Goal: Navigation & Orientation: Understand site structure

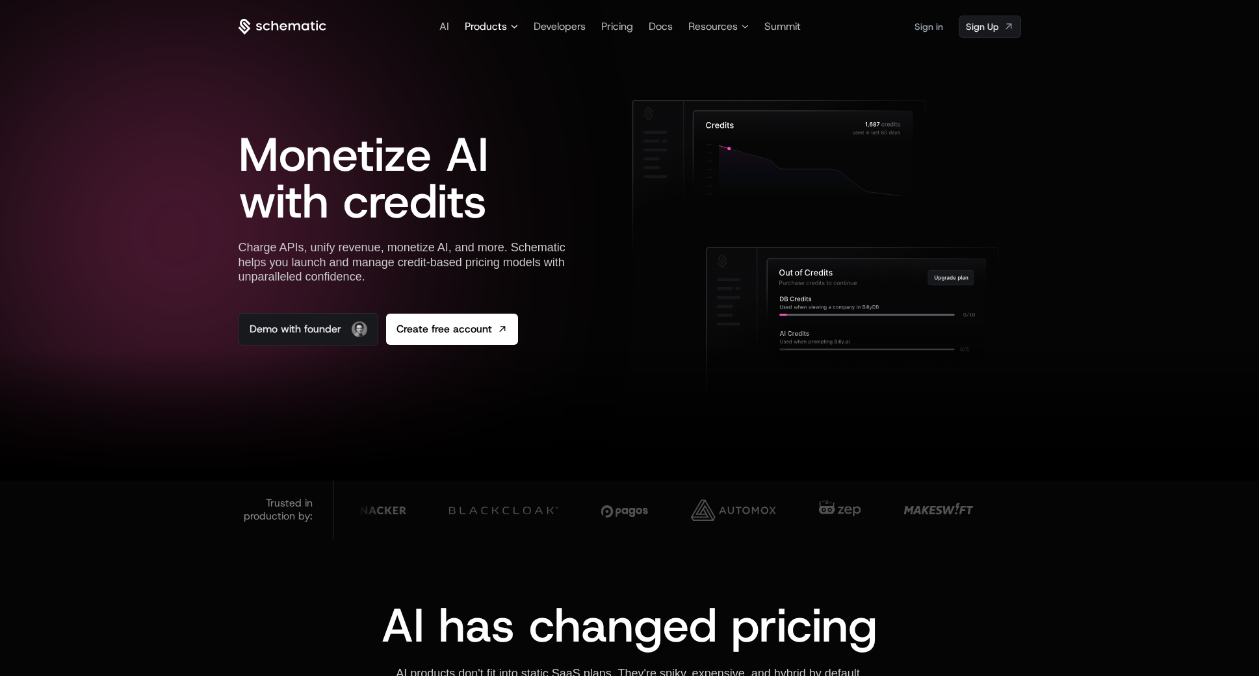
click at [500, 26] on span "Products" at bounding box center [486, 27] width 42 height 16
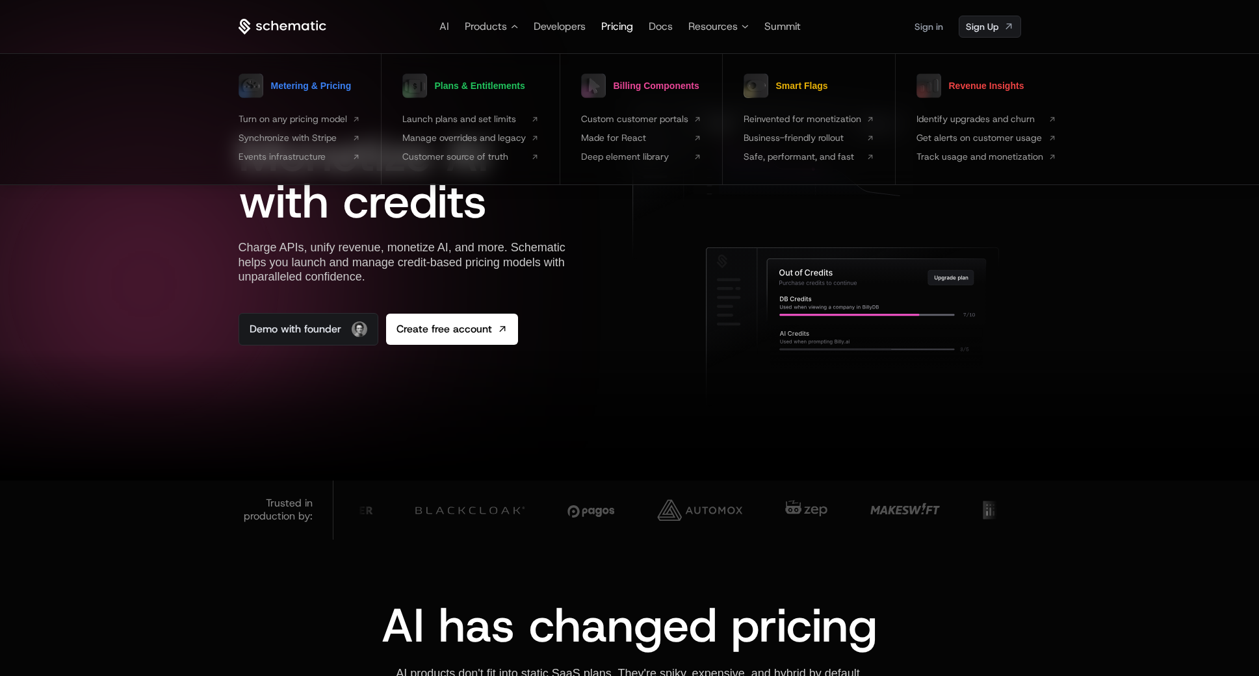
click at [621, 25] on span "Pricing" at bounding box center [617, 26] width 32 height 14
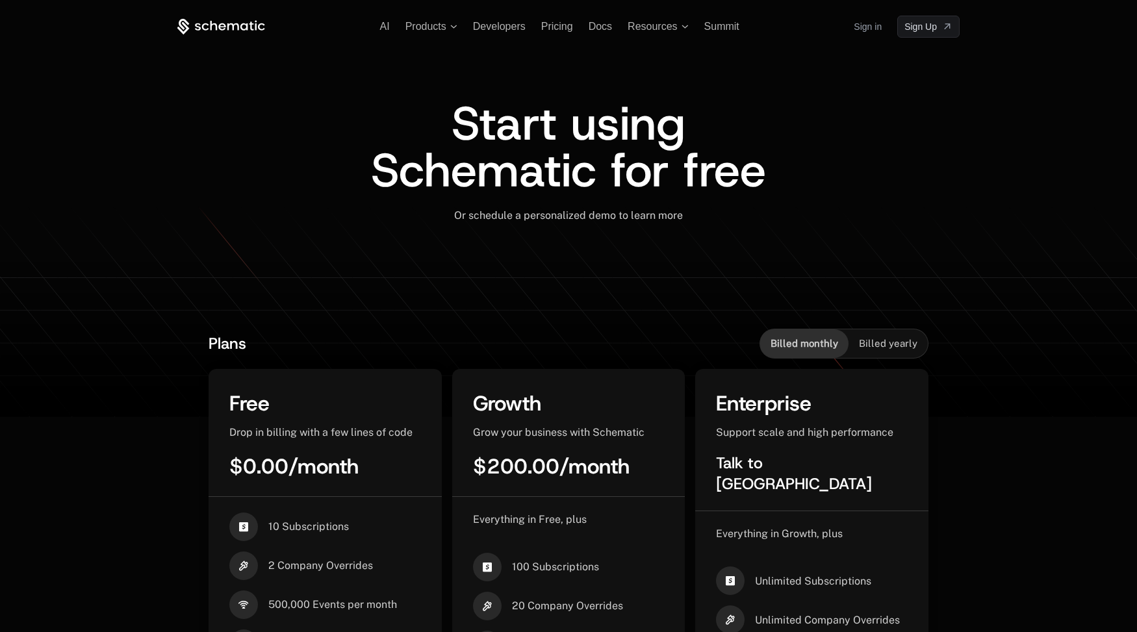
click at [225, 10] on div "AI Products Developers Pricing Docs Resources Summit Sign in Sign Up Start usin…" at bounding box center [568, 156] width 845 height 313
click at [252, 39] on div "Start using Schematic for free Or schedule a personalized demo to learn more ﻿" at bounding box center [568, 176] width 782 height 276
click at [233, 24] on icon at bounding box center [233, 26] width 12 height 7
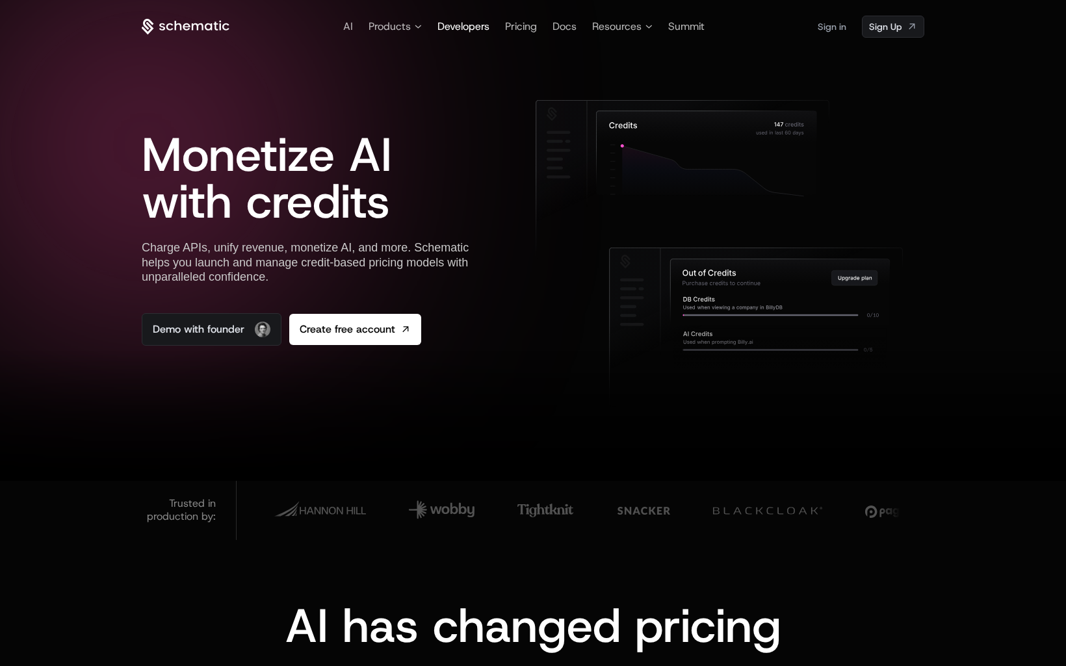
click at [452, 22] on span "Developers" at bounding box center [463, 26] width 52 height 14
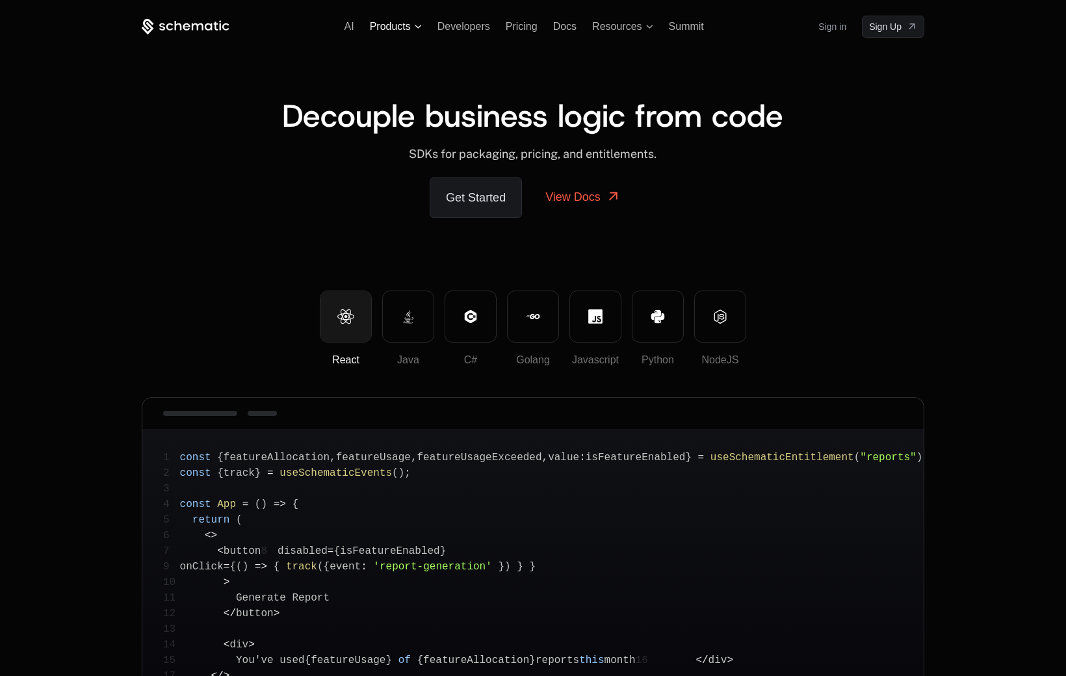
click at [397, 27] on span "Products" at bounding box center [390, 27] width 41 height 12
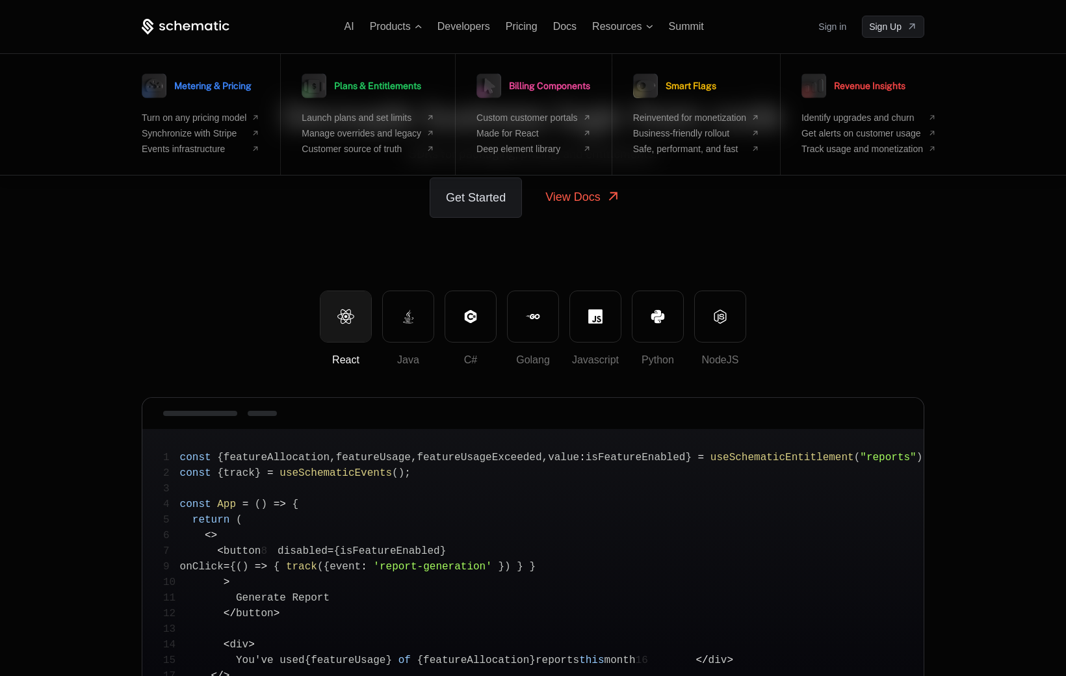
click at [185, 25] on icon at bounding box center [186, 27] width 88 height 16
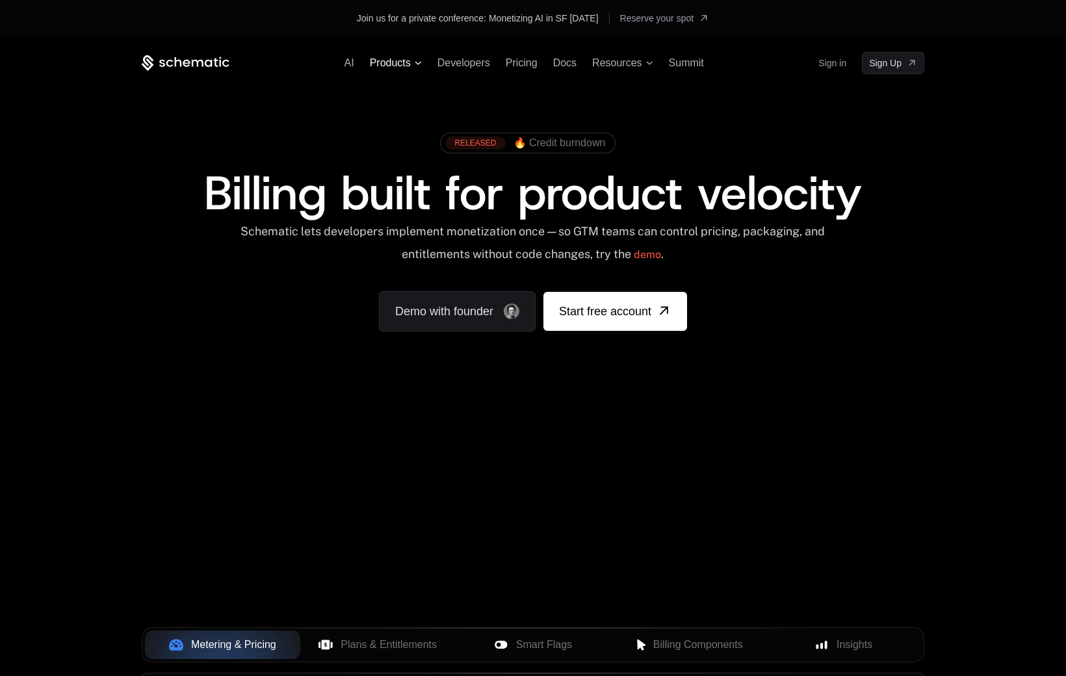
click at [402, 59] on span "Products" at bounding box center [390, 63] width 41 height 12
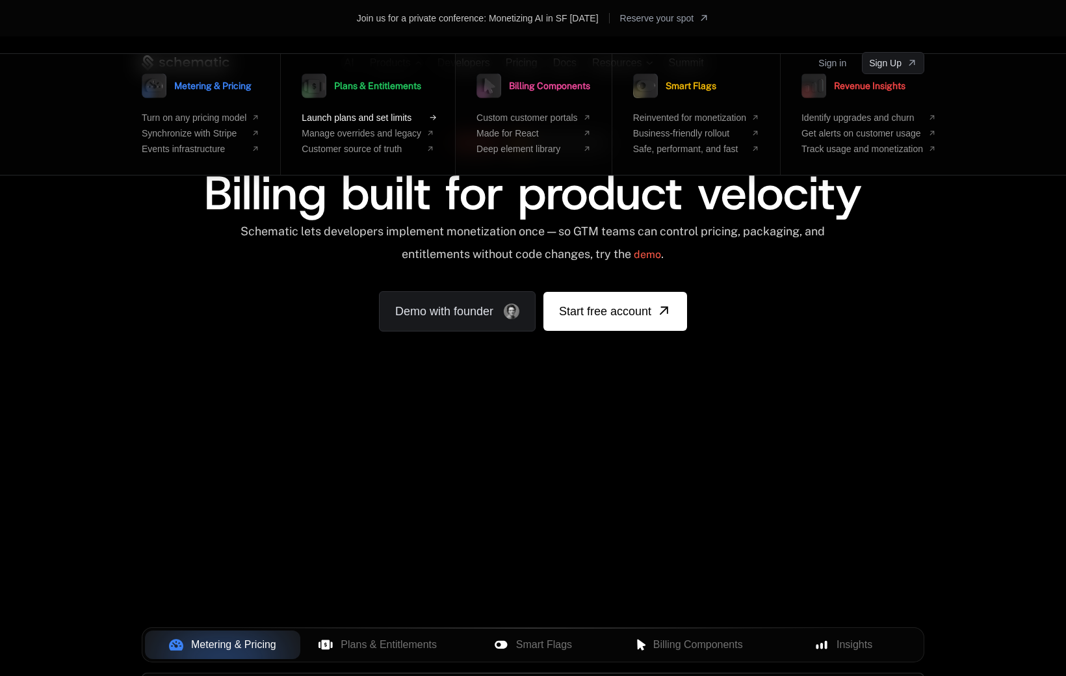
click at [385, 116] on span "Launch plans and set limits" at bounding box center [361, 117] width 120 height 10
